Goal: Use online tool/utility

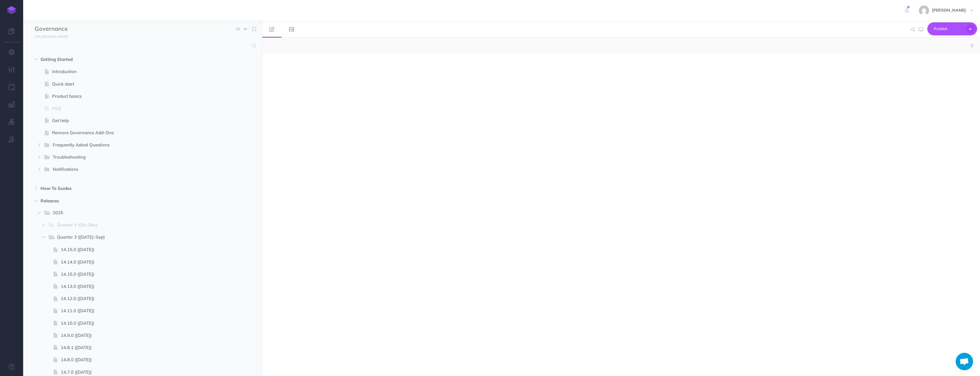
select select "null"
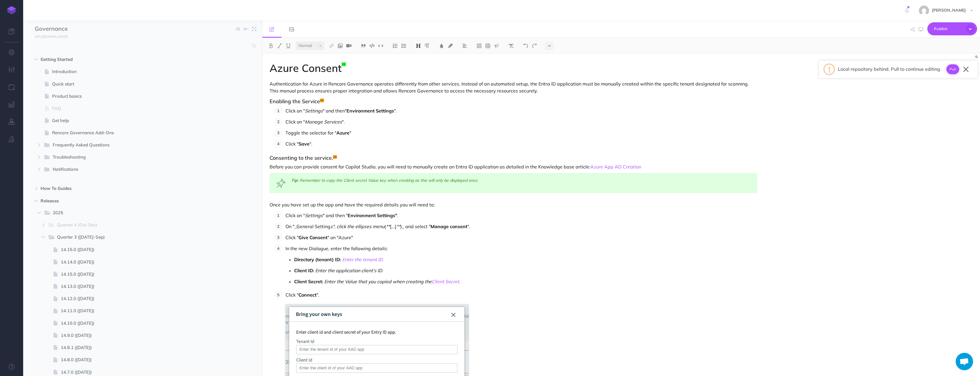
click at [952, 71] on button "Pull" at bounding box center [953, 69] width 13 height 10
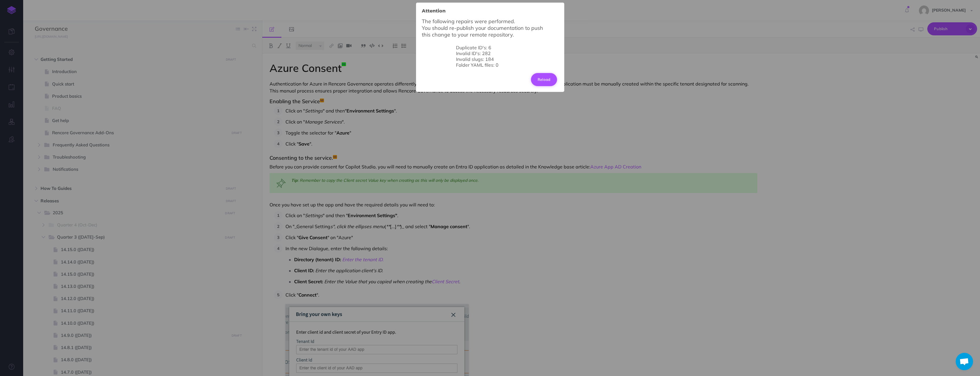
click at [546, 83] on button "Reload" at bounding box center [544, 79] width 26 height 13
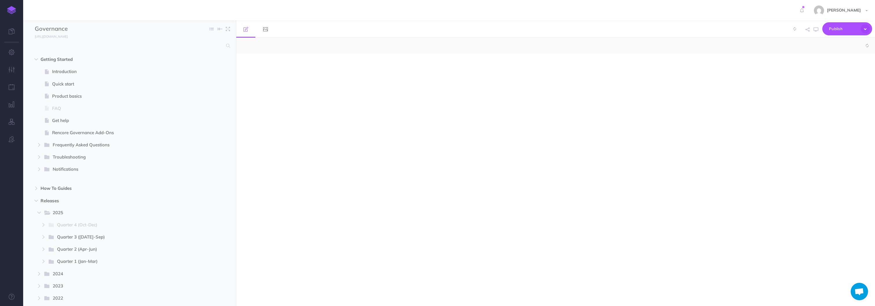
select select "null"
